Goal: Task Accomplishment & Management: Manage account settings

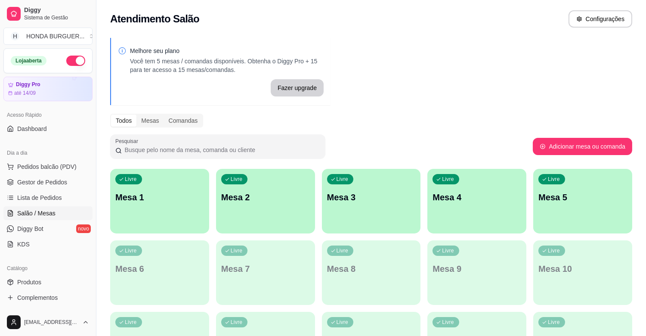
click at [302, 136] on div "Pesquisar" at bounding box center [217, 146] width 215 height 24
click at [389, 123] on div "Todos Mesas Comandas" at bounding box center [371, 121] width 522 height 14
click at [53, 179] on span "Gestor de Pedidos" at bounding box center [42, 182] width 50 height 9
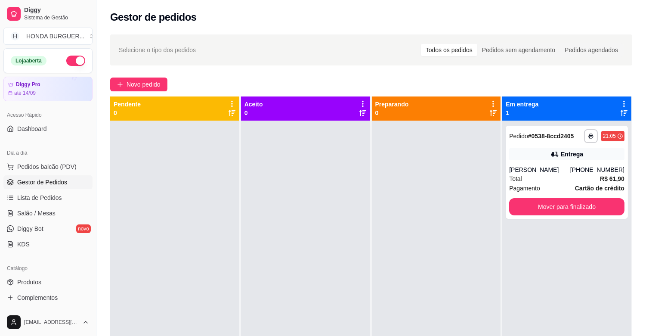
scroll to position [96, 0]
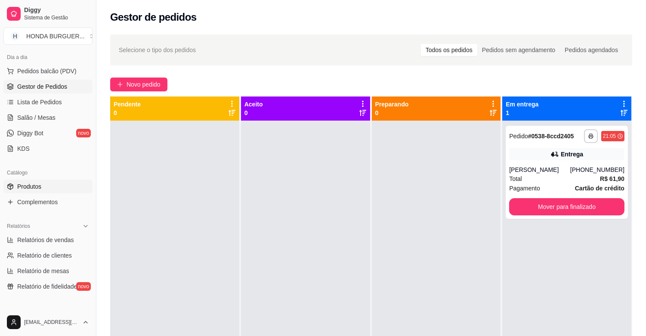
click at [26, 182] on span "Produtos" at bounding box center [29, 186] width 24 height 9
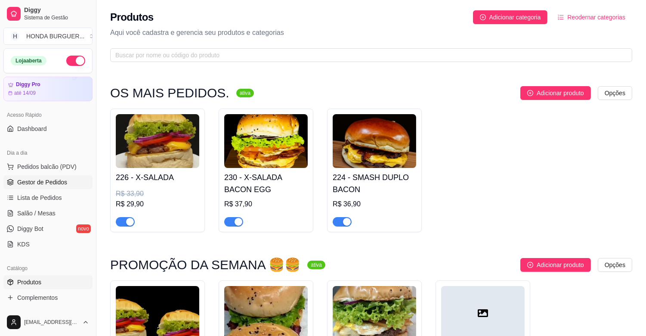
click at [45, 185] on span "Gestor de Pedidos" at bounding box center [42, 182] width 50 height 9
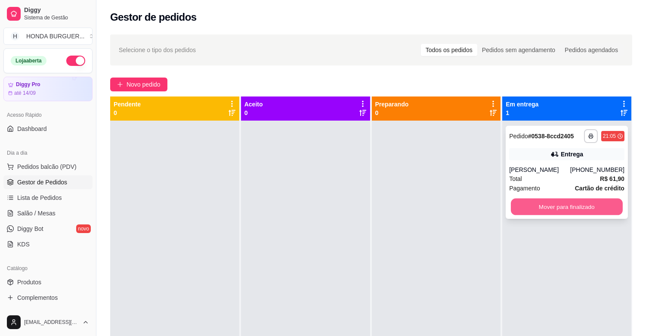
click at [551, 211] on button "Mover para finalizado" at bounding box center [567, 206] width 112 height 17
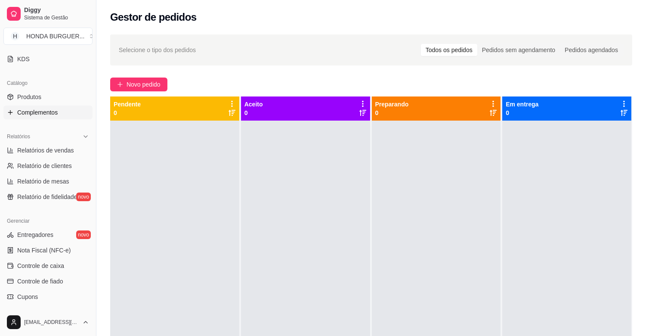
scroll to position [191, 0]
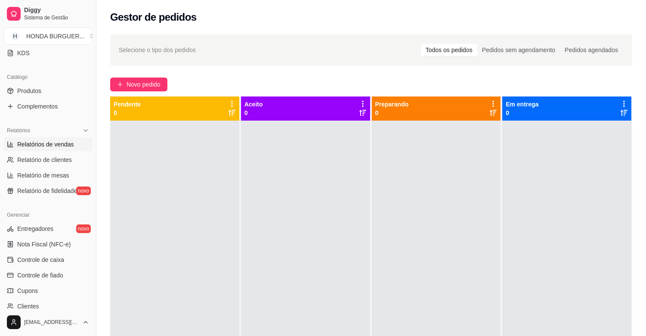
click at [40, 141] on span "Relatórios de vendas" at bounding box center [45, 144] width 57 height 9
select select "ALL"
select select "0"
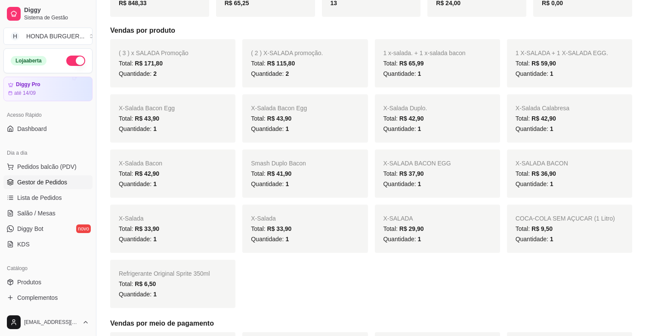
click at [42, 185] on span "Gestor de Pedidos" at bounding box center [42, 182] width 50 height 9
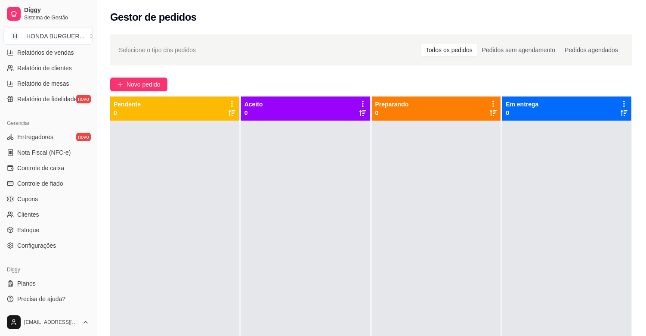
scroll to position [283, 0]
click at [52, 237] on ul "Entregadores novo Nota Fiscal (NFC-e) Controle de caixa Controle de fiado Cupon…" at bounding box center [47, 190] width 89 height 122
click at [54, 242] on span "Configurações" at bounding box center [36, 244] width 39 height 9
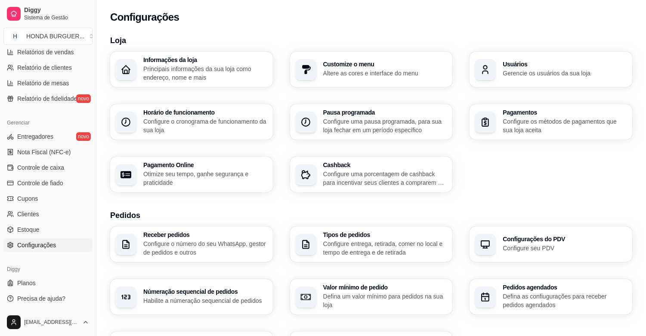
click at [360, 119] on p "Configure uma pausa programada, para sua loja fechar em um período específico" at bounding box center [385, 125] width 124 height 17
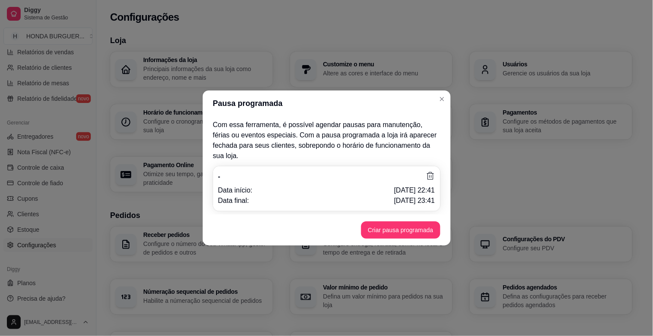
click at [433, 171] on icon at bounding box center [429, 175] width 9 height 9
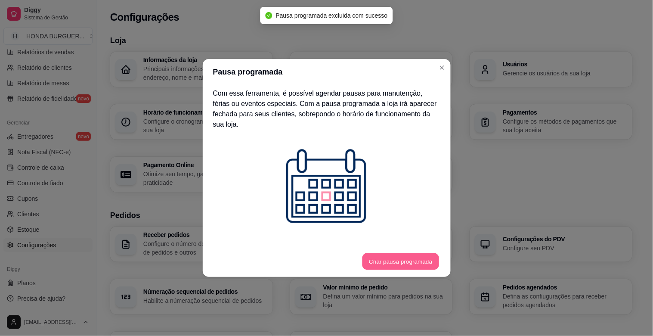
click at [388, 253] on button "Criar pausa programada" at bounding box center [400, 261] width 77 height 17
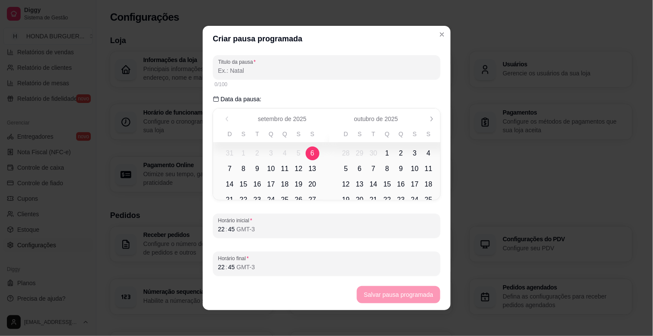
click at [310, 152] on span "6" at bounding box center [312, 153] width 4 height 10
click at [213, 268] on div "Horário final 22 : 45 GMT-3" at bounding box center [326, 263] width 227 height 24
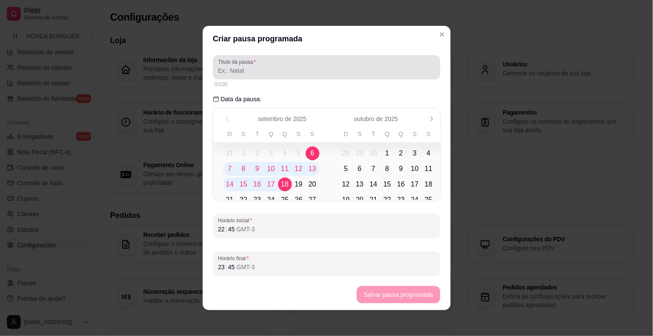
click at [272, 78] on div "Titulo da pausa" at bounding box center [326, 67] width 227 height 24
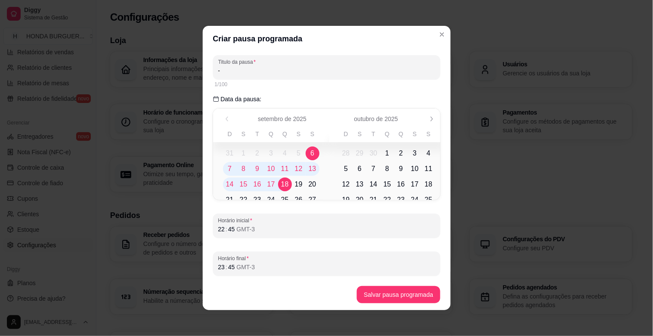
type input "-"
click at [377, 291] on button "Salvar pausa programada" at bounding box center [398, 294] width 80 height 17
